Goal: Task Accomplishment & Management: Manage account settings

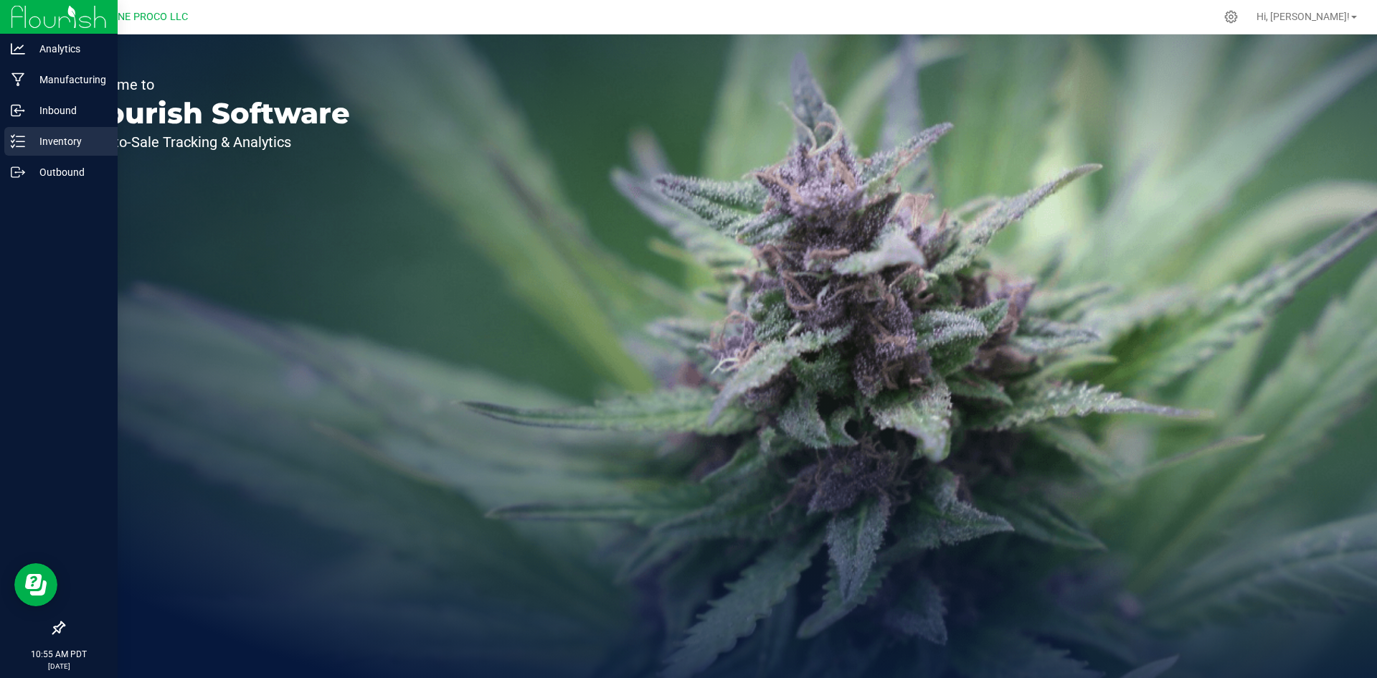
click at [19, 135] on icon at bounding box center [18, 141] width 14 height 14
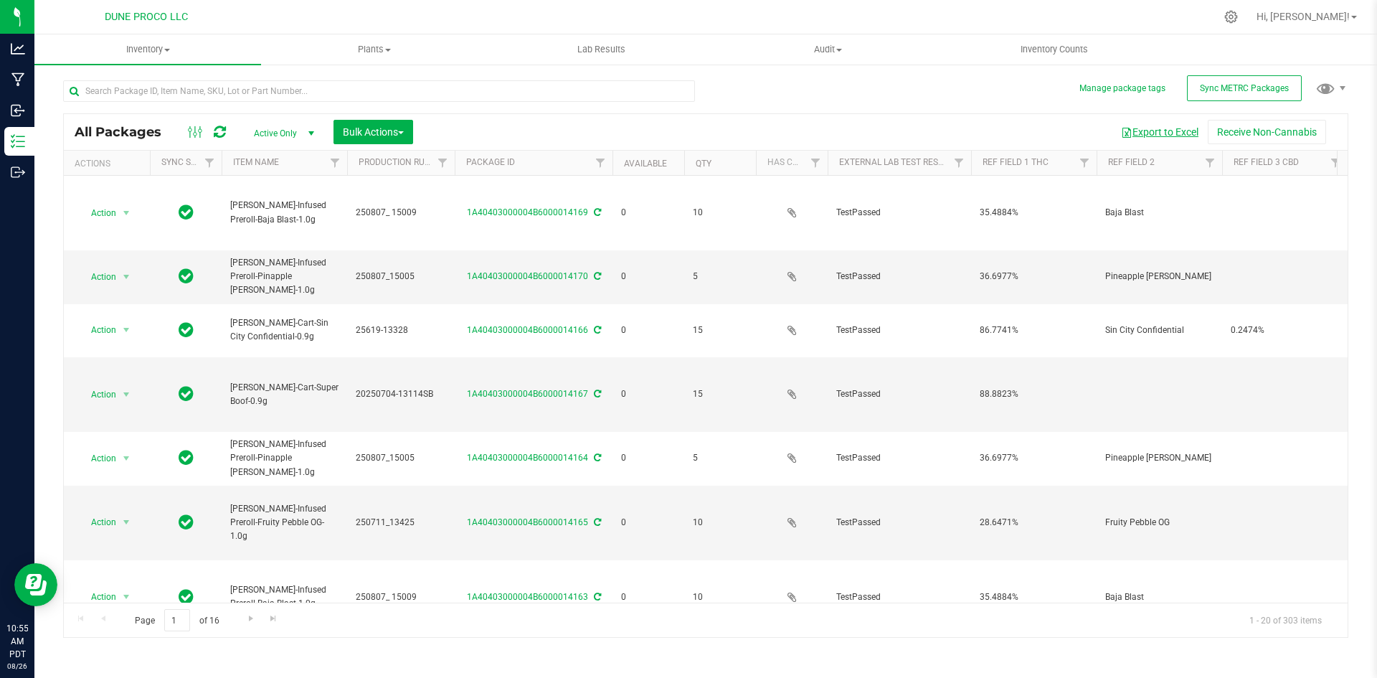
click at [1163, 141] on button "Export to Excel" at bounding box center [1160, 132] width 96 height 24
click at [169, 80] on input "text" at bounding box center [379, 91] width 632 height 22
click at [1342, 24] on link "Hi, [PERSON_NAME]!" at bounding box center [1307, 16] width 112 height 15
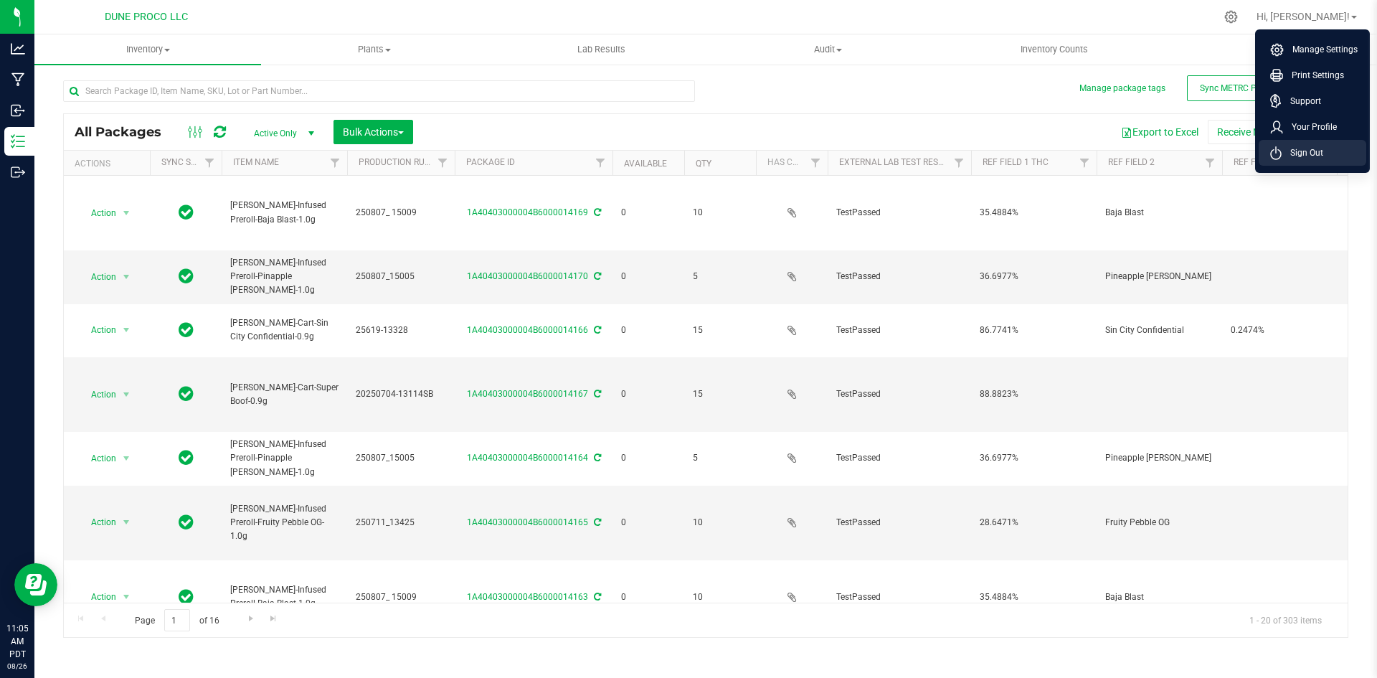
click at [1314, 146] on span "Sign Out" at bounding box center [1303, 153] width 42 height 14
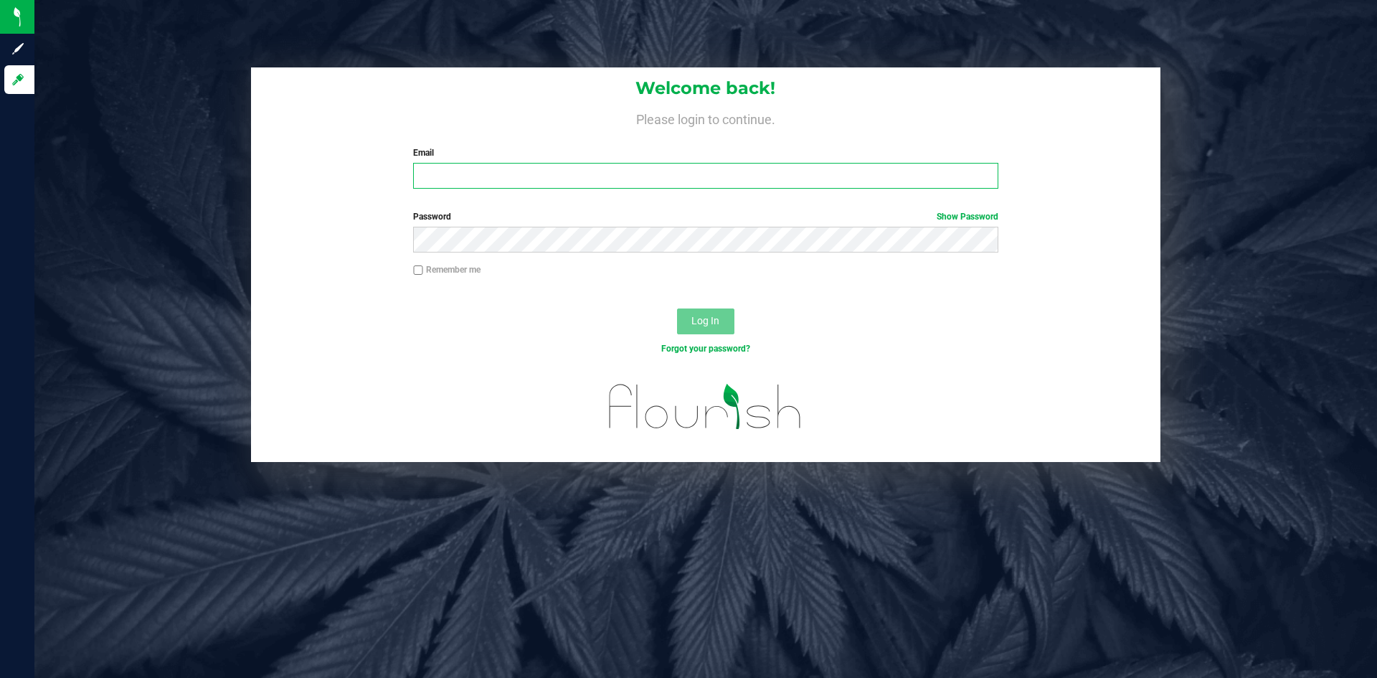
click at [613, 184] on input "Email" at bounding box center [705, 176] width 585 height 26
type input "[PERSON_NAME][EMAIL_ADDRESS][PERSON_NAME][DOMAIN_NAME]"
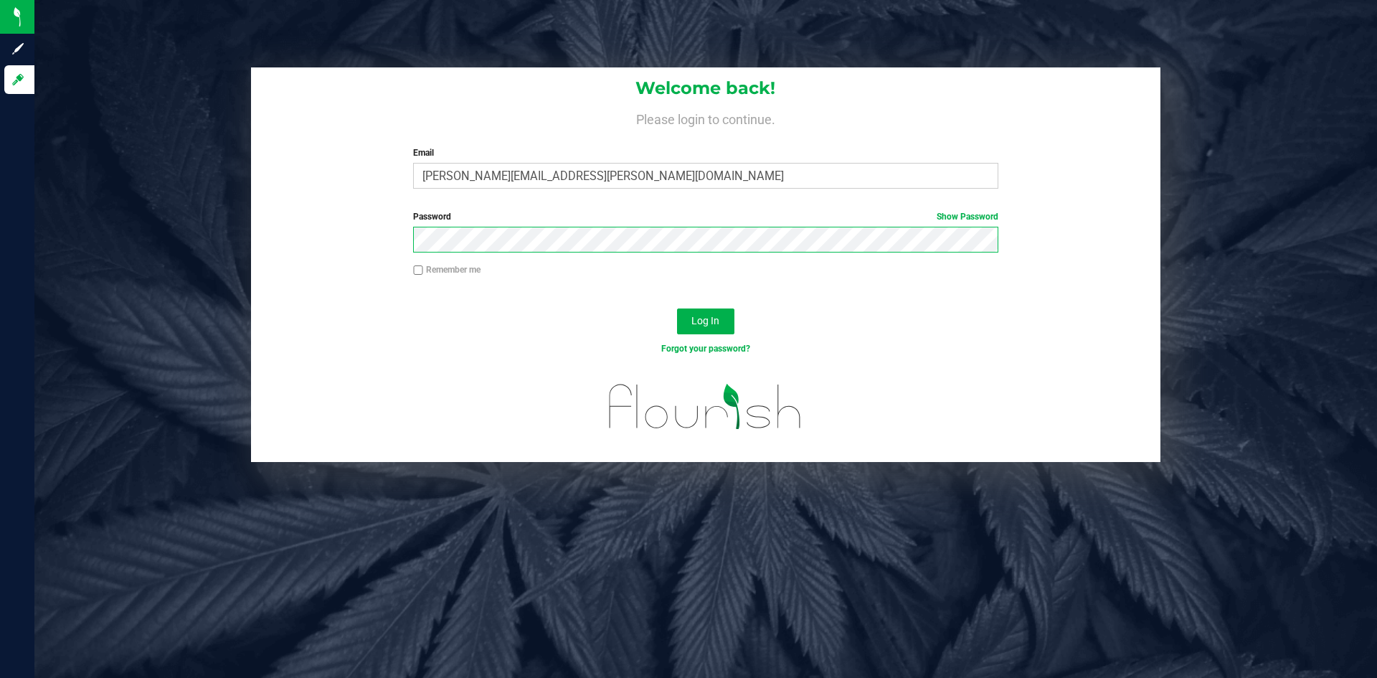
click at [677, 308] on button "Log In" at bounding box center [705, 321] width 57 height 26
